Goal: Task Accomplishment & Management: Use online tool/utility

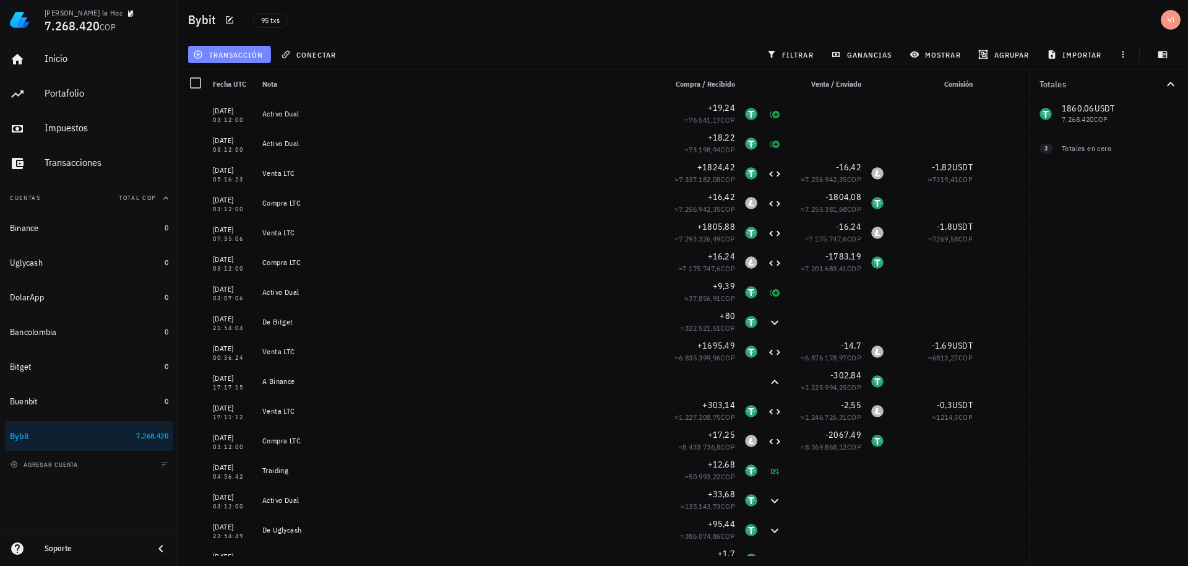
click at [224, 51] on span "transacción" at bounding box center [229, 55] width 67 height 10
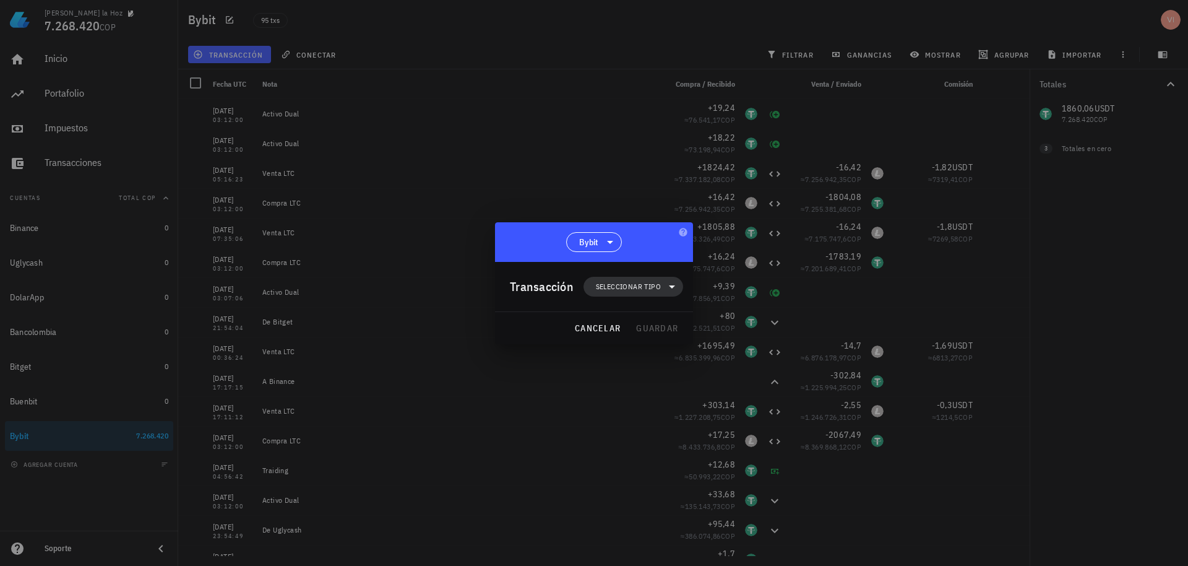
click at [657, 294] on span "Seleccionar tipo" at bounding box center [633, 287] width 85 height 20
click at [641, 393] on div "Transferencia" at bounding box center [640, 391] width 48 height 10
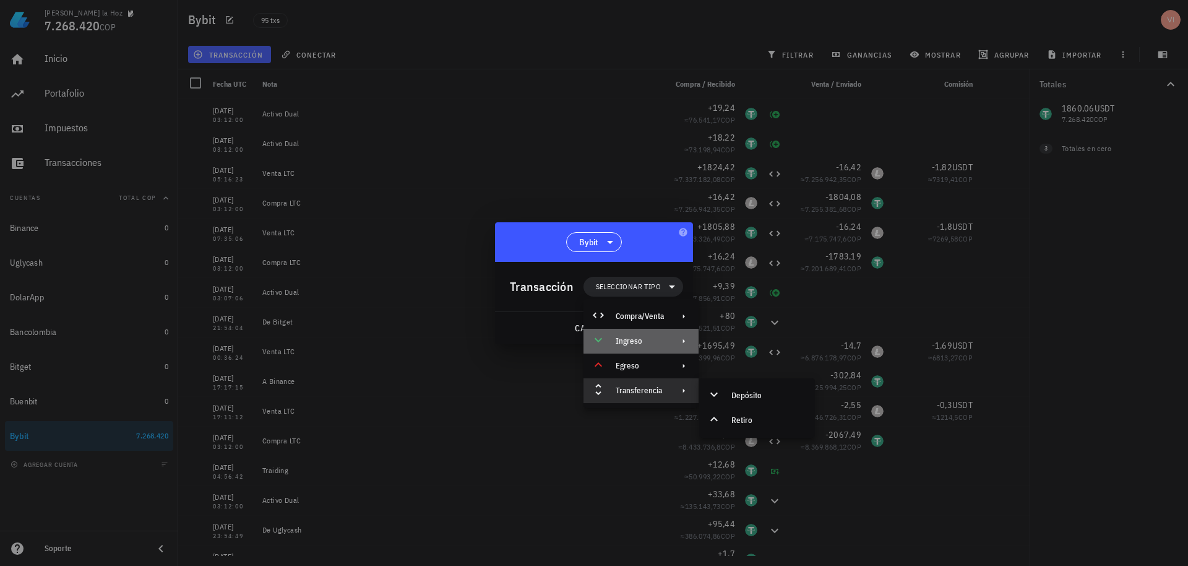
click at [674, 345] on div at bounding box center [681, 341] width 15 height 10
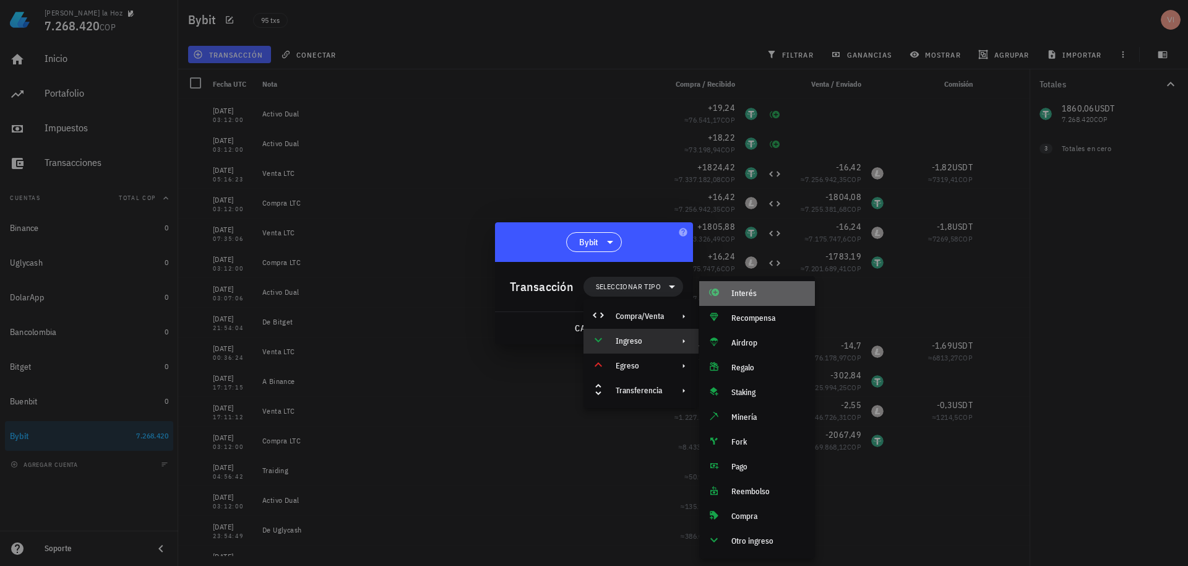
click at [751, 286] on div "Interés" at bounding box center [757, 293] width 116 height 25
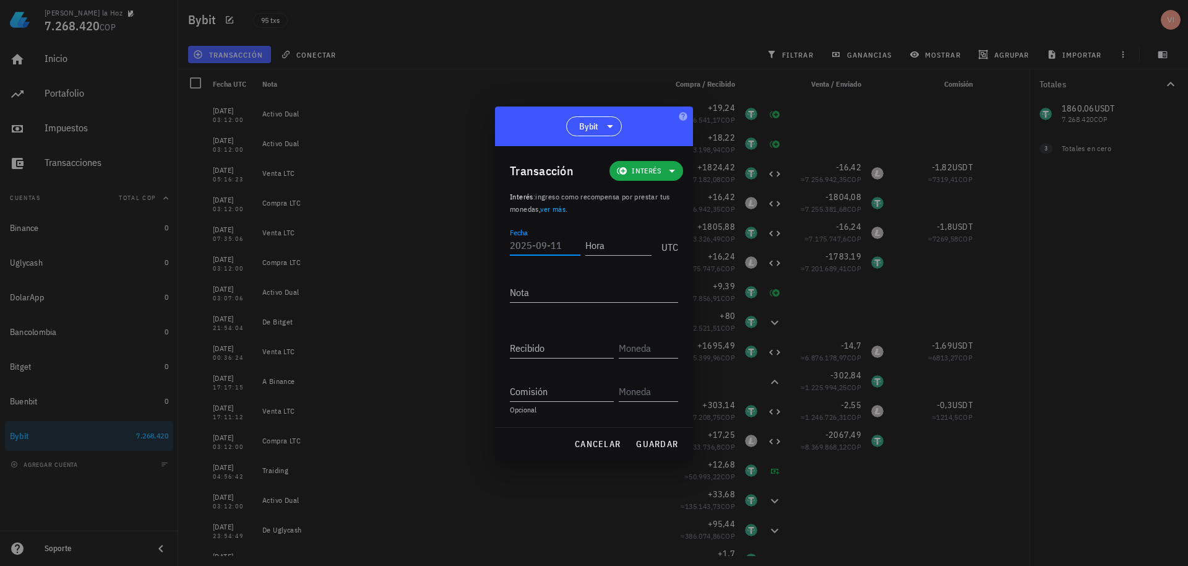
click at [533, 240] on div "Fecha" at bounding box center [545, 245] width 71 height 20
type input "[DATE]"
type input "03:12:00"
type textarea "Activo Dual"
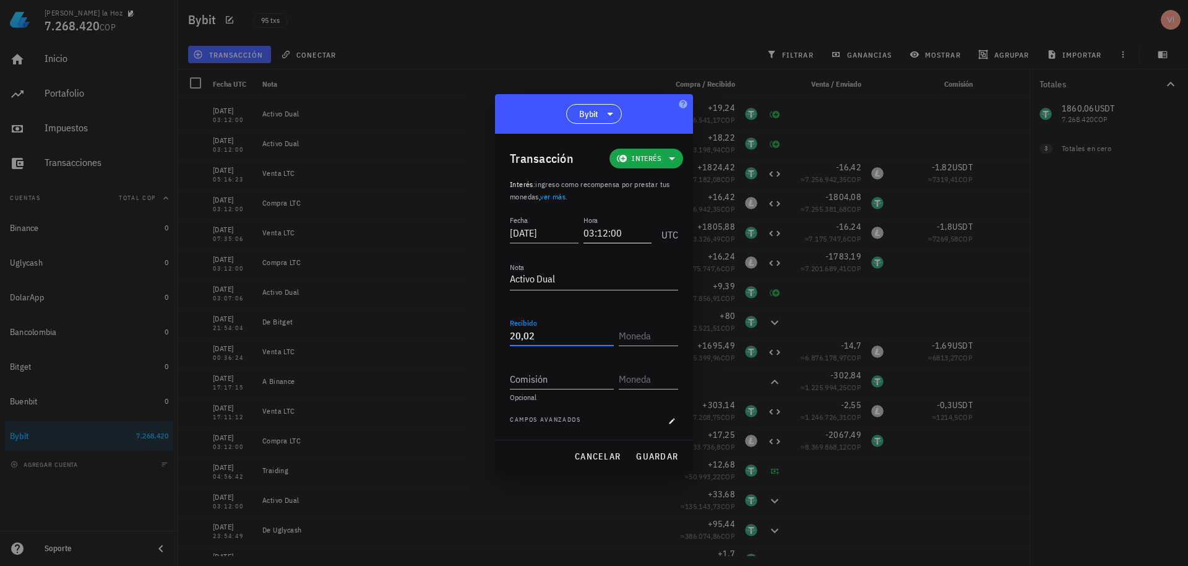
type input "20,02"
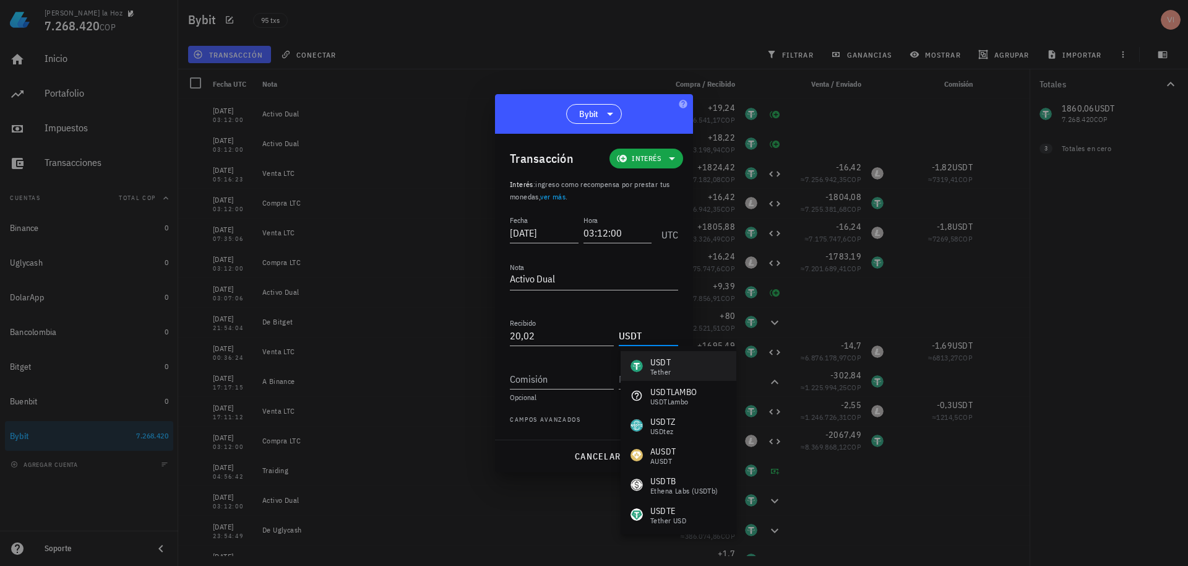
click at [688, 377] on div "USDT Tether" at bounding box center [679, 366] width 116 height 30
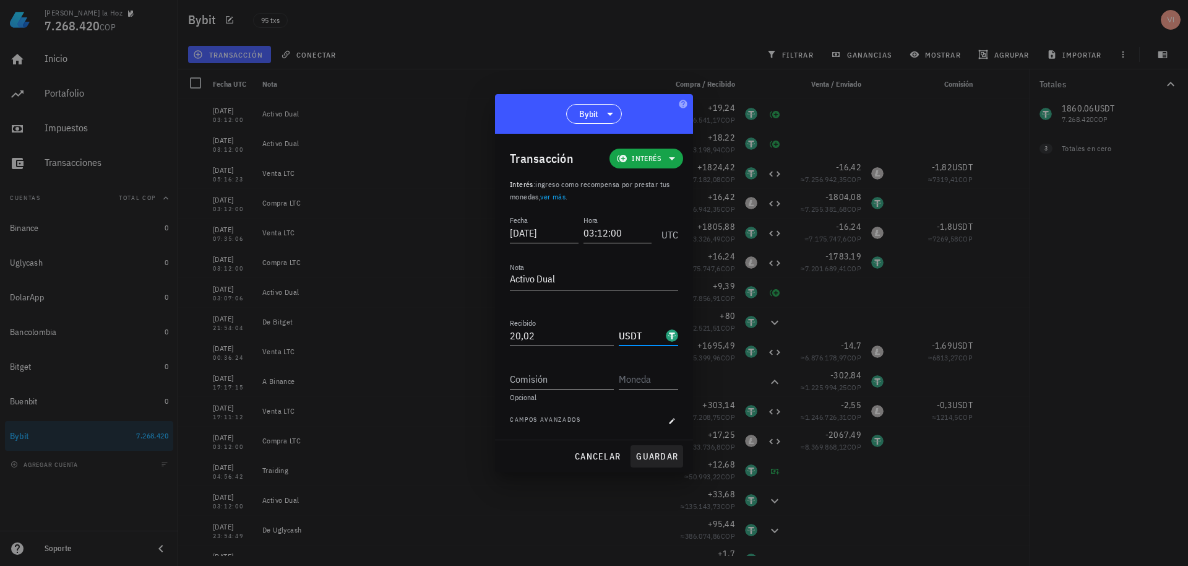
type input "USDT"
click at [651, 457] on span "guardar" at bounding box center [657, 456] width 43 height 11
